Goal: Information Seeking & Learning: Find specific fact

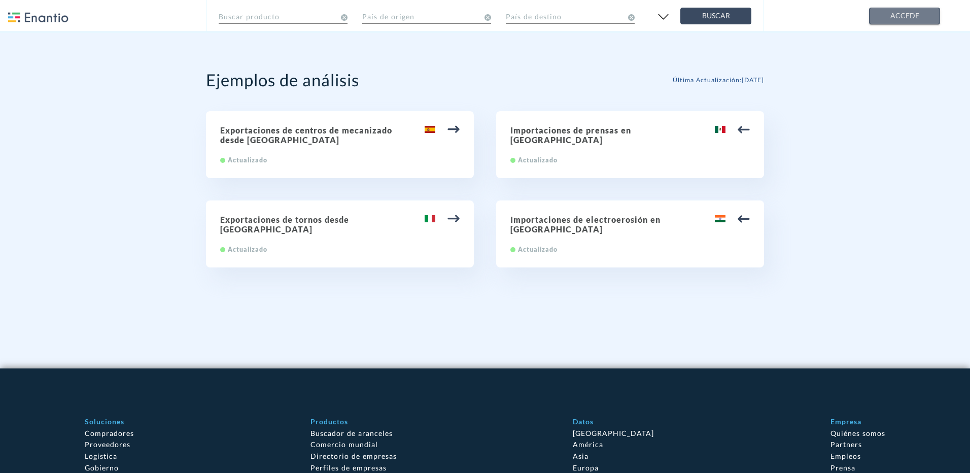
click at [900, 21] on span "Accede" at bounding box center [905, 16] width 54 height 13
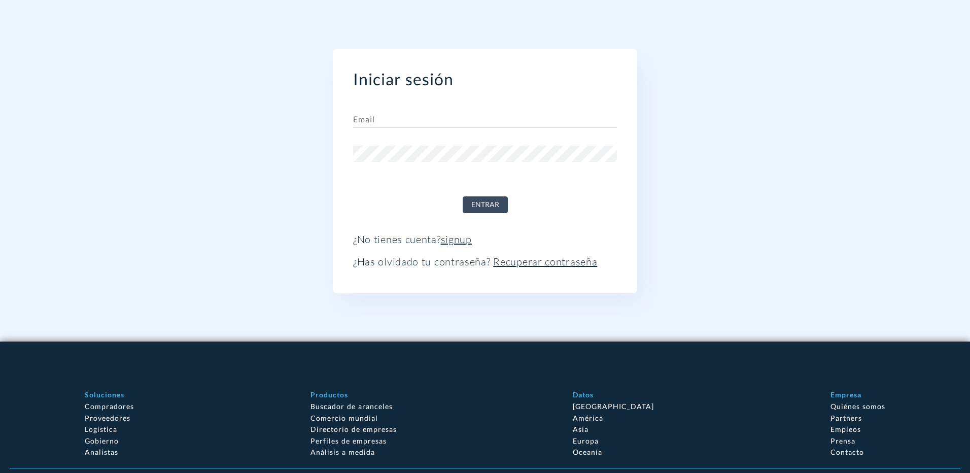
click at [379, 115] on input "text" at bounding box center [485, 119] width 264 height 16
paste input "[PERSON_NAME][EMAIL_ADDRESS][DOMAIN_NAME]"
type input "[PERSON_NAME][EMAIL_ADDRESS][DOMAIN_NAME]"
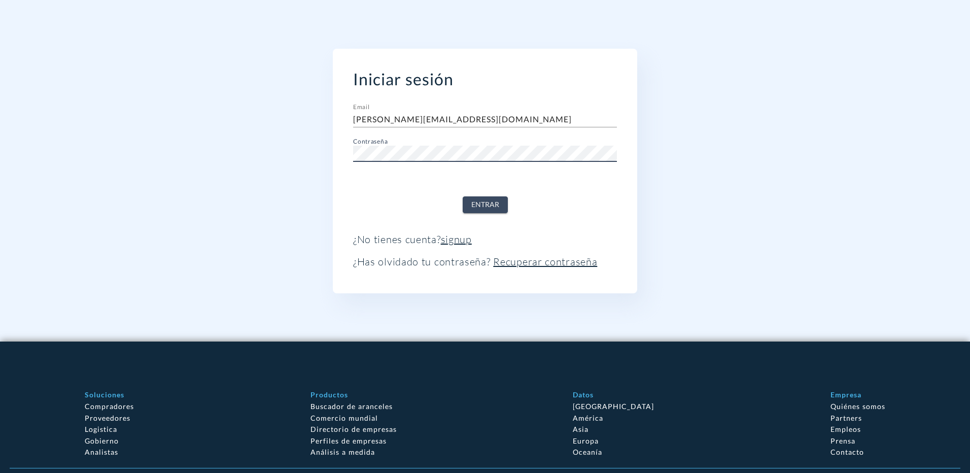
click at [491, 202] on span "Entrar" at bounding box center [485, 204] width 28 height 13
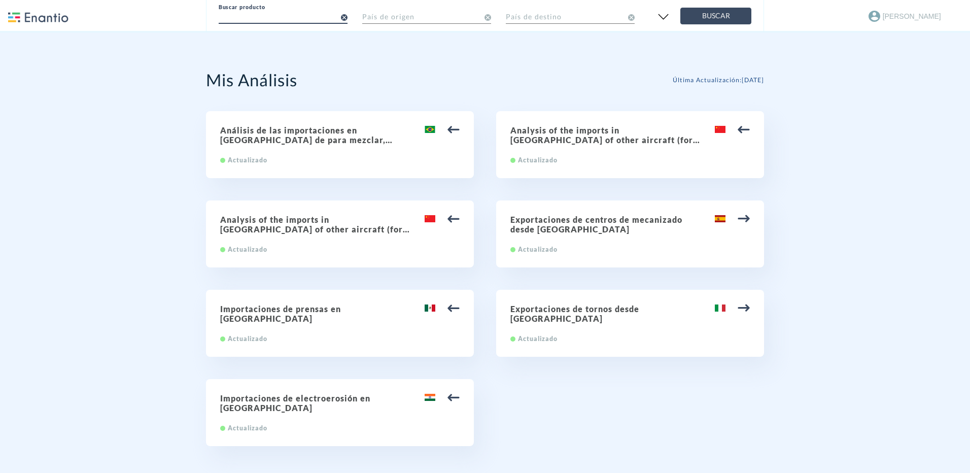
click at [292, 17] on input "text" at bounding box center [283, 16] width 129 height 18
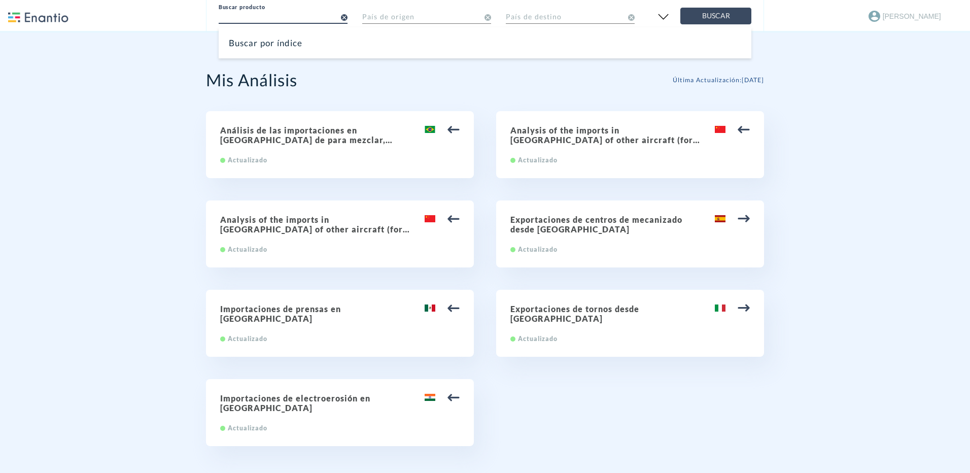
click at [282, 46] on div "Buscar por índice" at bounding box center [485, 42] width 533 height 31
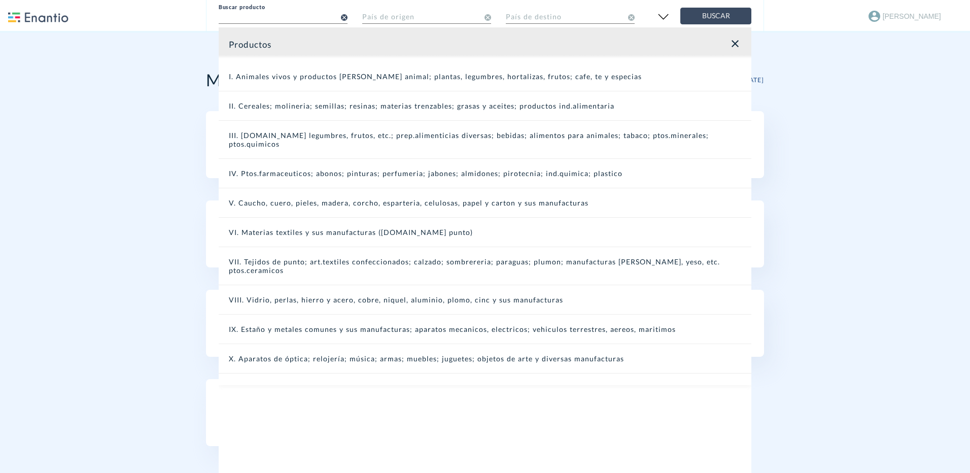
click at [305, 314] on div "IX. Estaño y metales comunes y sus manufacturas; aparatos mecanicos, electricos…" at bounding box center [485, 328] width 533 height 29
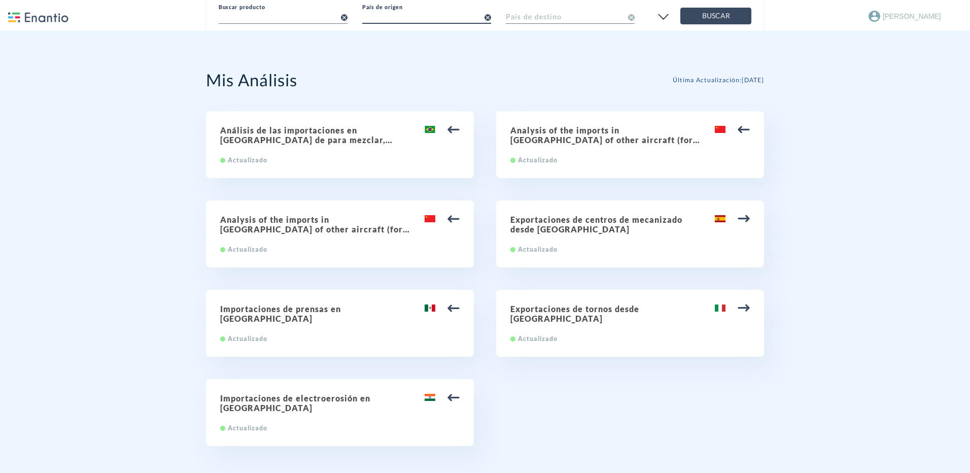
drag, startPoint x: 402, startPoint y: 16, endPoint x: 410, endPoint y: 16, distance: 8.1
click at [405, 16] on input "text" at bounding box center [426, 16] width 129 height 18
click at [439, 15] on input "text" at bounding box center [426, 16] width 129 height 18
click at [402, 10] on input "text" at bounding box center [426, 16] width 129 height 18
type input "[GEOGRAPHIC_DATA]"
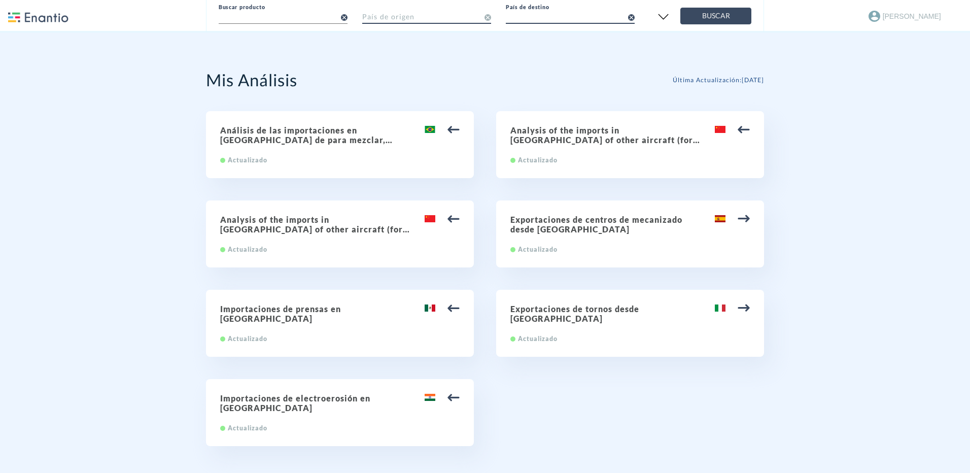
click at [426, 14] on input "text" at bounding box center [426, 16] width 129 height 18
click at [489, 20] on input "text" at bounding box center [426, 16] width 129 height 18
click at [487, 19] on icon at bounding box center [487, 17] width 7 height 7
click at [370, 18] on input "text" at bounding box center [426, 16] width 129 height 18
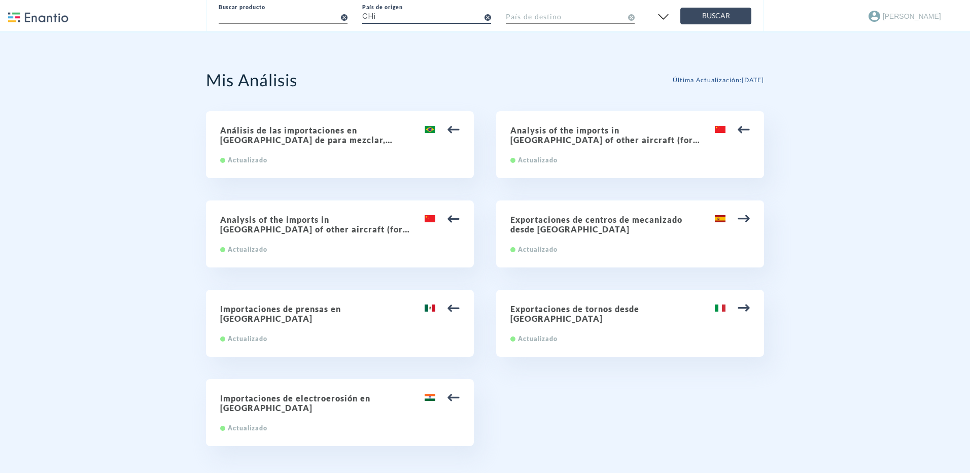
type input "CHi"
type input "[GEOGRAPHIC_DATA]"
click at [368, 15] on input "text" at bounding box center [426, 16] width 129 height 18
click at [442, 13] on input "text" at bounding box center [426, 16] width 129 height 18
click at [522, 18] on input "text" at bounding box center [570, 16] width 129 height 18
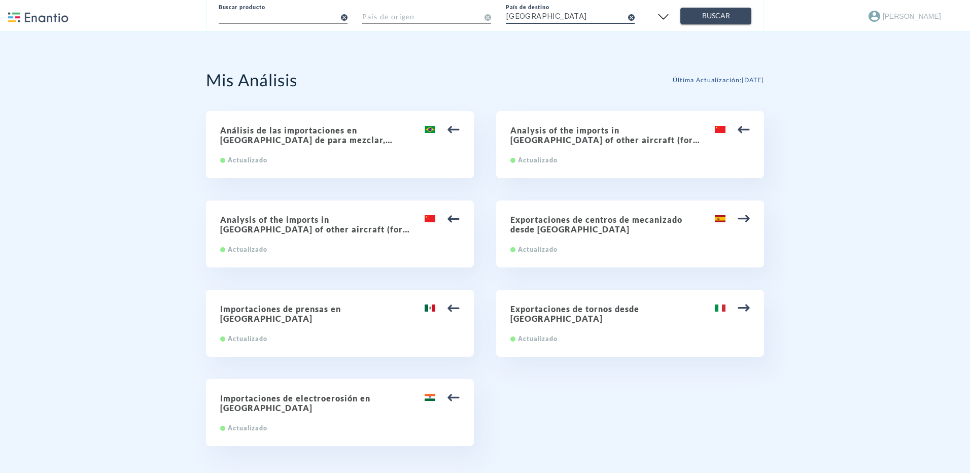
type input "[GEOGRAPHIC_DATA]"
click at [726, 17] on span "Buscar" at bounding box center [716, 16] width 54 height 13
click at [325, 15] on input "text" at bounding box center [283, 16] width 129 height 18
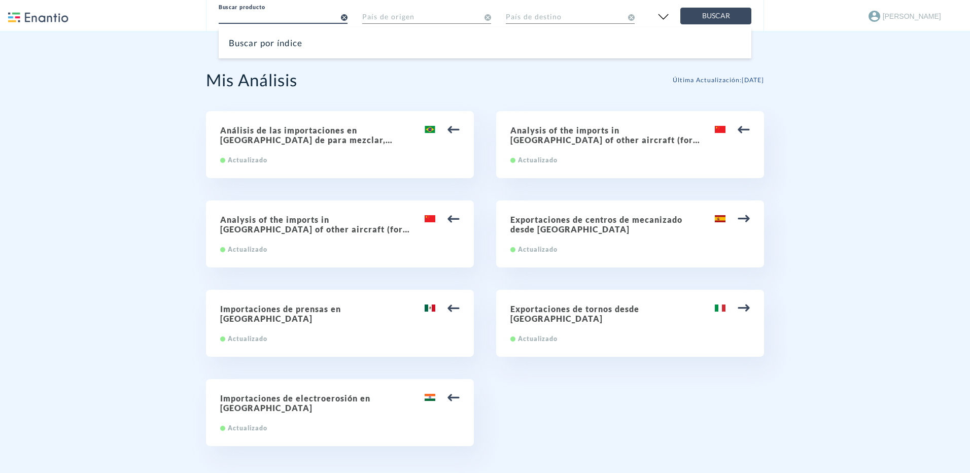
click at [685, 202] on div "Exportaciones de centros de mecanizado desde [GEOGRAPHIC_DATA] Actualizado" at bounding box center [630, 233] width 268 height 67
type input "84.57 Centros de mecanizado, máquinas de puesto fijo y máquinas de puestos múlt…"
type input "[GEOGRAPHIC_DATA]"
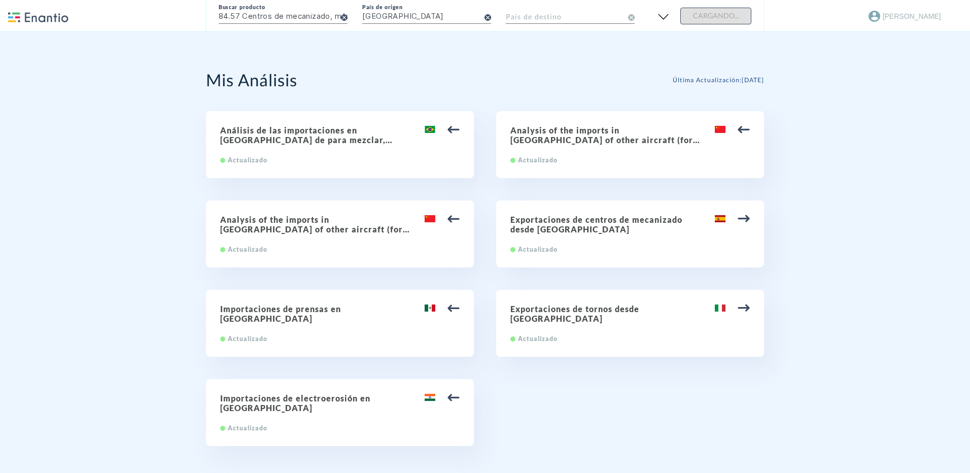
click at [633, 221] on h2 "Exportaciones de centros de mecanizado desde [GEOGRAPHIC_DATA]" at bounding box center [629, 224] width 239 height 19
click at [531, 226] on h2 "Exportaciones de centros de mecanizado desde [GEOGRAPHIC_DATA]" at bounding box center [629, 224] width 239 height 19
click at [741, 220] on img at bounding box center [744, 219] width 12 height 12
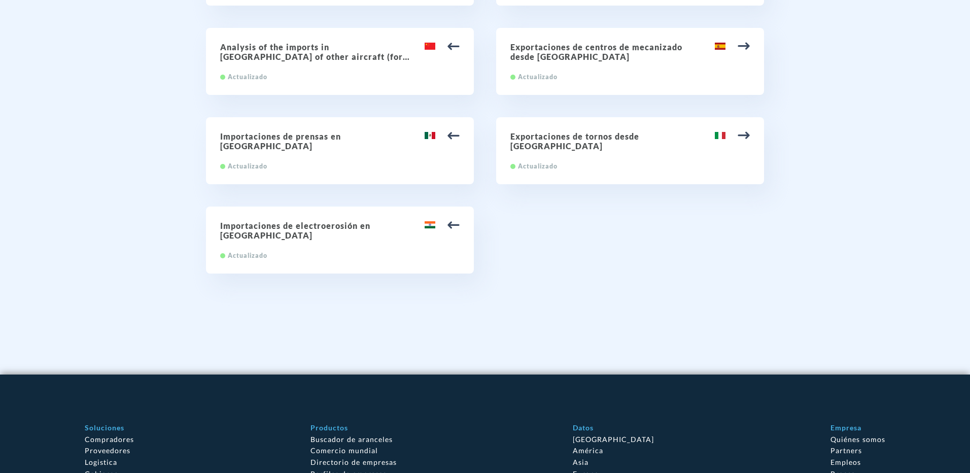
scroll to position [171, 0]
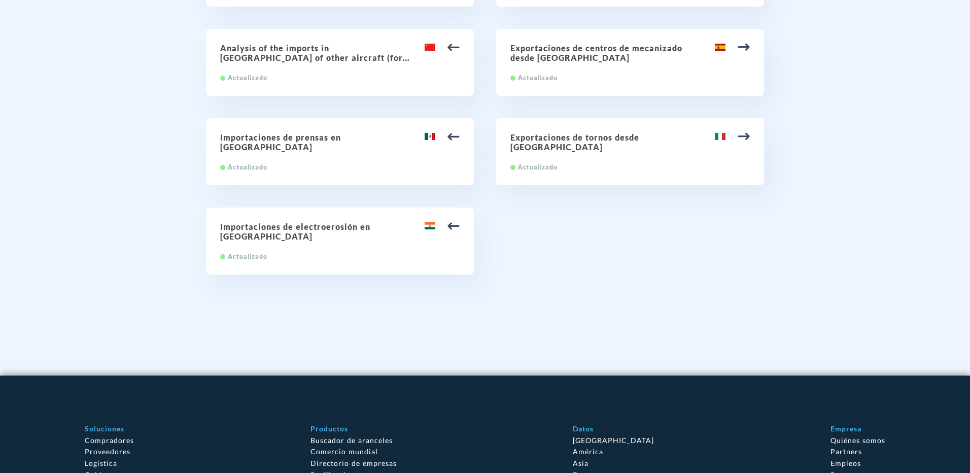
click at [321, 136] on h2 "Importaciones de prensas en [GEOGRAPHIC_DATA]" at bounding box center [339, 141] width 239 height 19
type input "84.62 Máquinas, incluidas las prensas, de forjar o estampar, martillos pilón y …"
type input "[GEOGRAPHIC_DATA]"
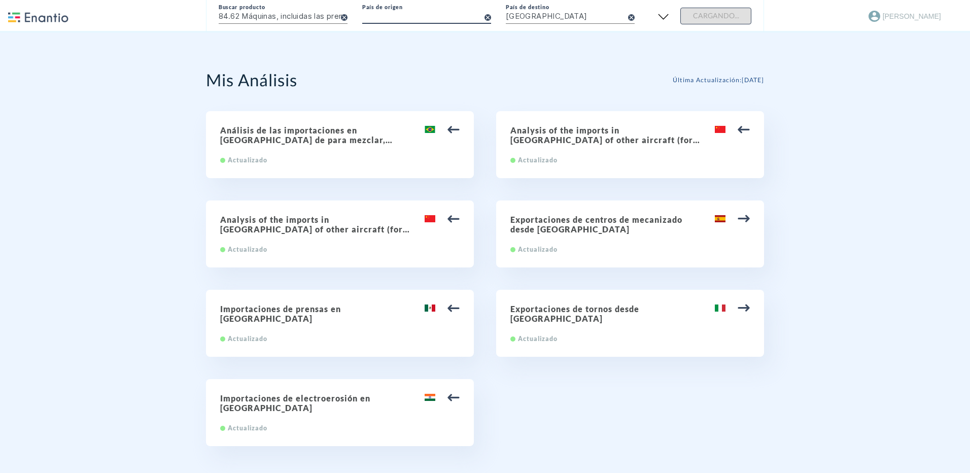
click at [386, 15] on input "text" at bounding box center [426, 16] width 129 height 18
click at [388, 19] on input "españa" at bounding box center [426, 16] width 129 height 18
type input "españa"
click at [709, 21] on form "Buscar producto 84.62 Máquinas, incluidas las prensas, de forjar o estampar, ma…" at bounding box center [485, 13] width 533 height 23
click at [709, 17] on form "Buscar producto 84.62 Máquinas, incluidas las prensas, de forjar o estampar, ma…" at bounding box center [485, 13] width 533 height 23
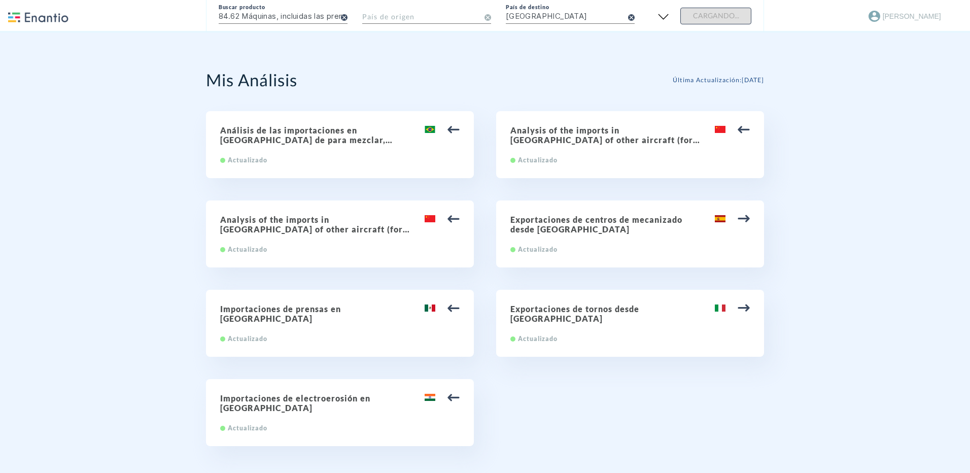
click at [13, 21] on img at bounding box center [38, 17] width 60 height 10
click at [31, 16] on img at bounding box center [38, 17] width 60 height 10
